Goal: Information Seeking & Learning: Check status

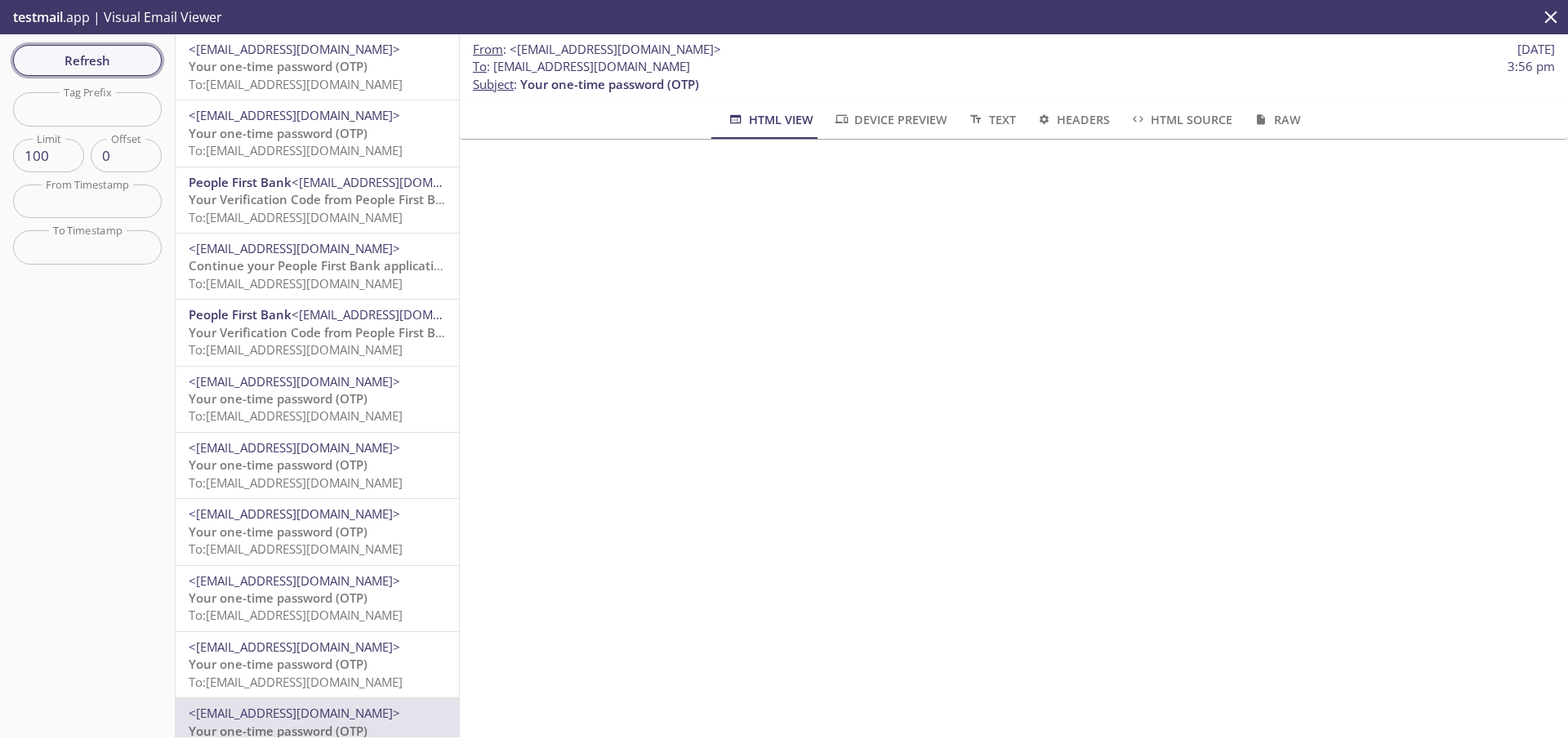
click at [119, 58] on span "Refresh" at bounding box center [86, 60] width 122 height 21
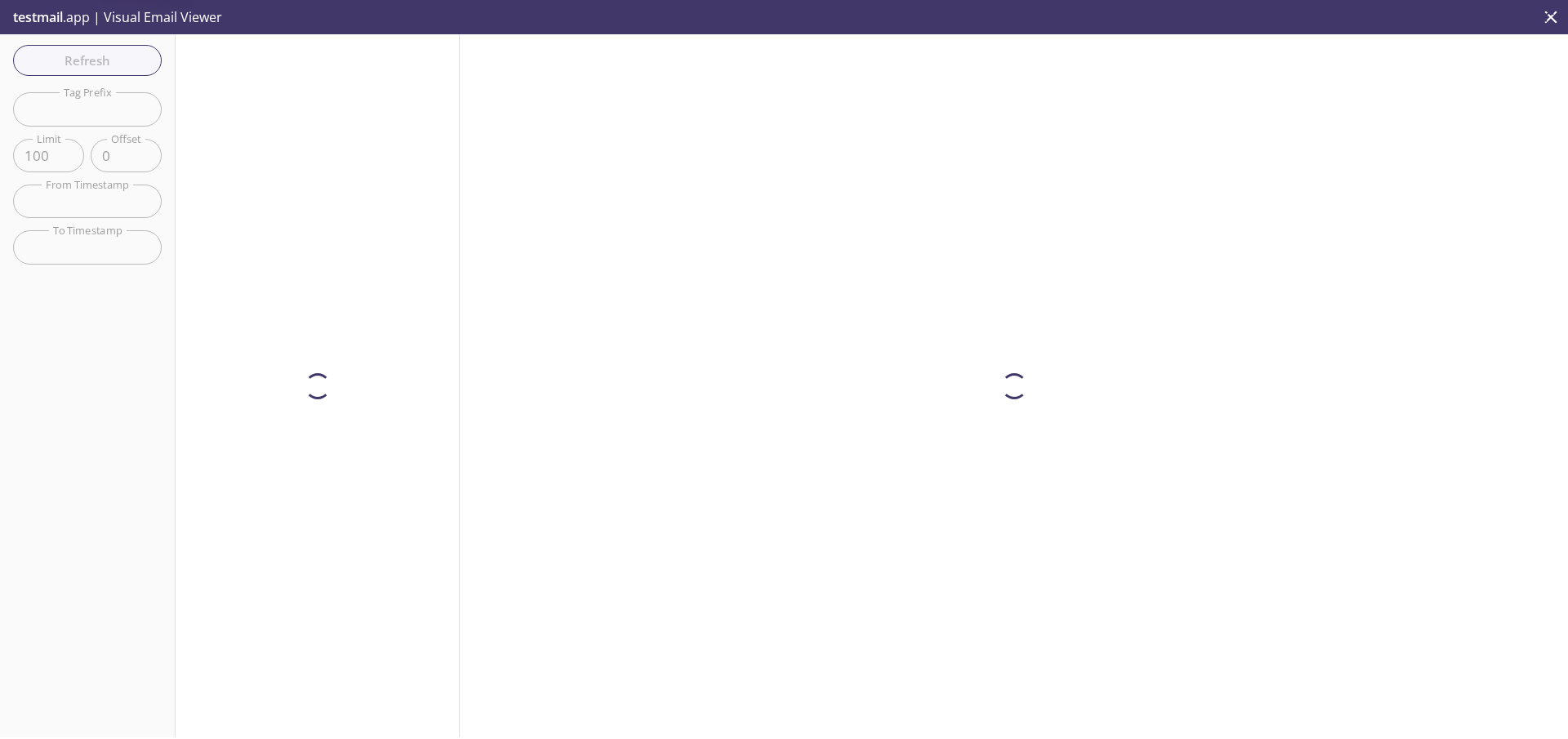
click at [241, 82] on div at bounding box center [318, 386] width 285 height 703
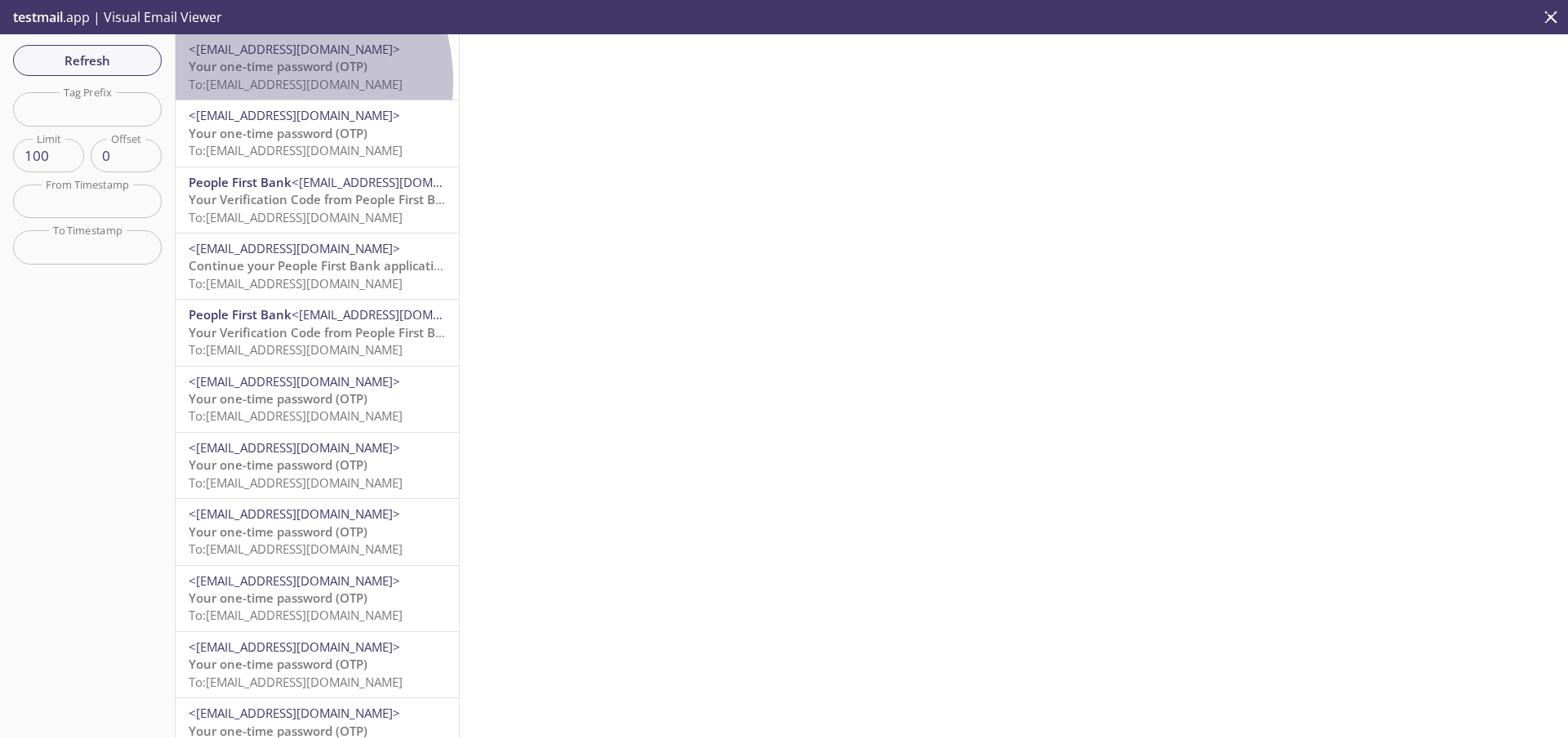
click at [254, 82] on span "To: [EMAIL_ADDRESS][DOMAIN_NAME]" at bounding box center [295, 84] width 214 height 17
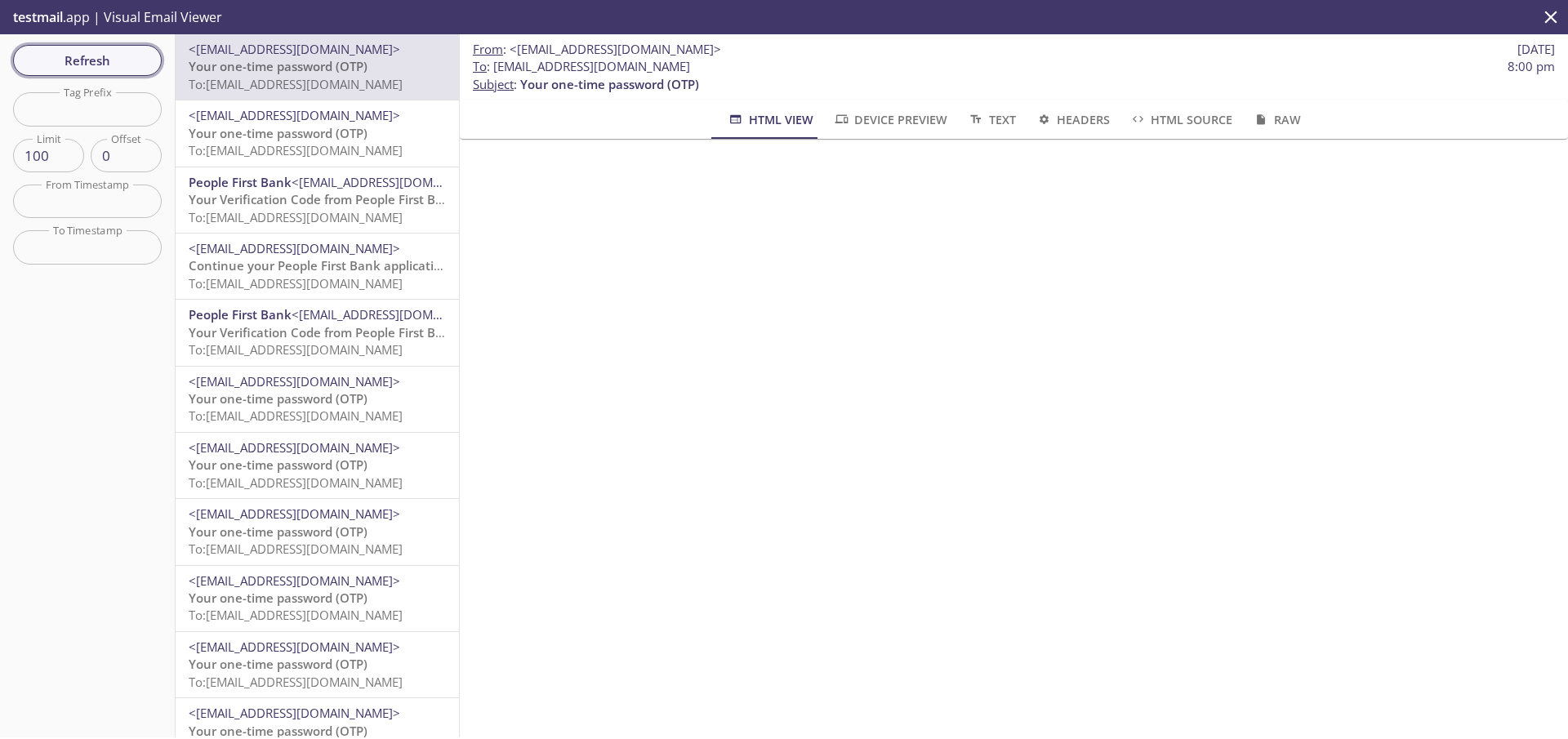
click at [105, 59] on span "Refresh" at bounding box center [86, 60] width 122 height 21
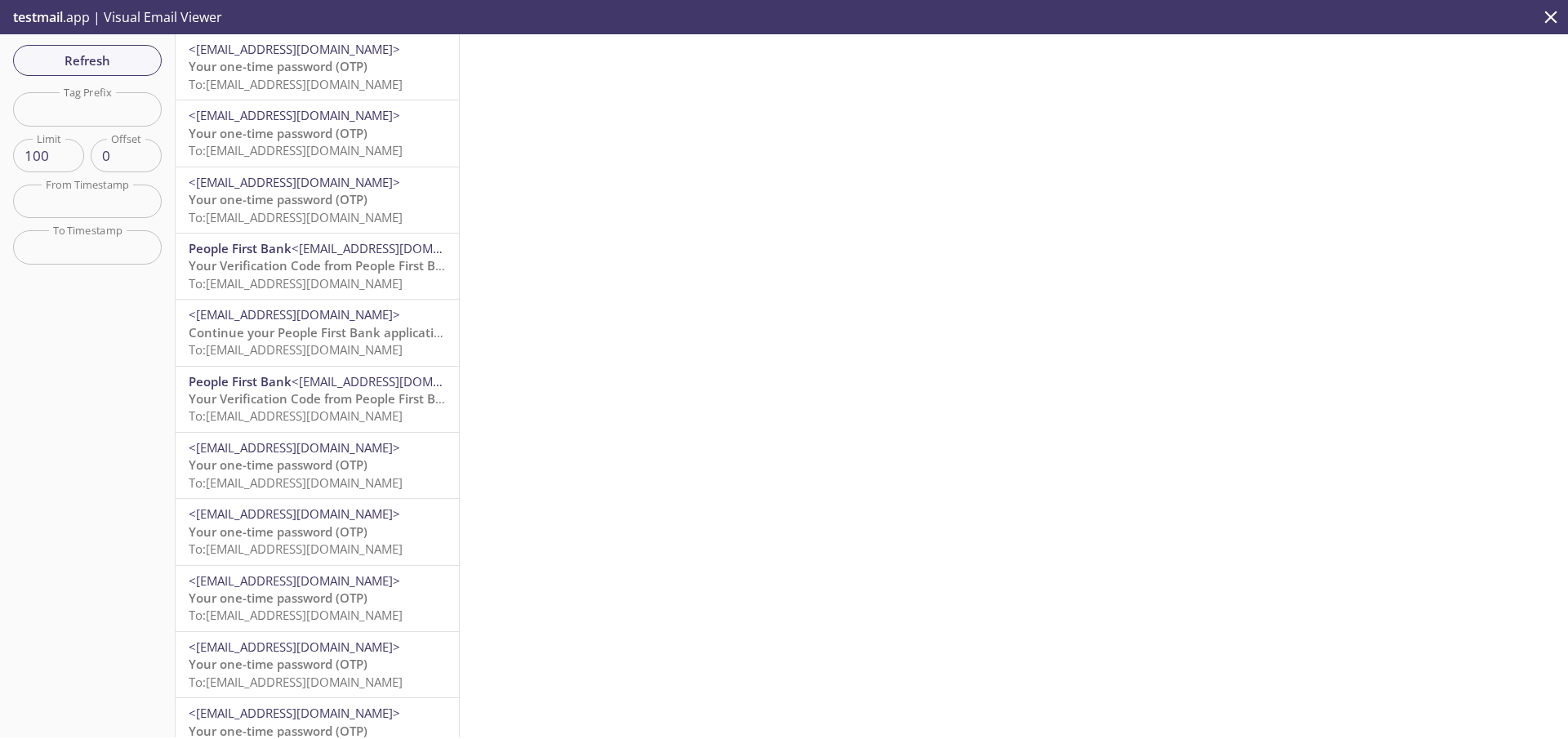
click at [236, 73] on span "Your one-time password (OTP)" at bounding box center [277, 66] width 179 height 17
